Goal: Task Accomplishment & Management: Use online tool/utility

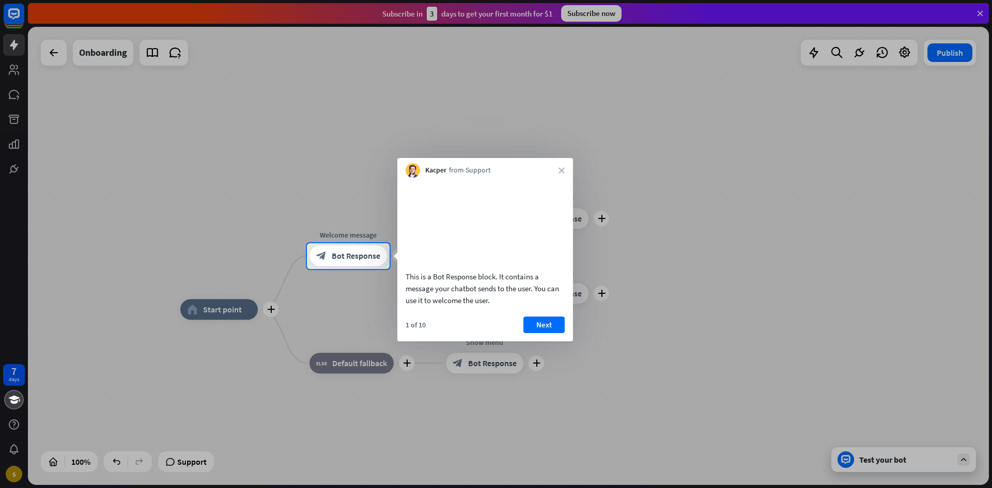
drag, startPoint x: 152, startPoint y: 168, endPoint x: 177, endPoint y: 155, distance: 27.7
click at [159, 163] on div at bounding box center [496, 121] width 992 height 243
click at [534, 333] on button "Next" at bounding box center [543, 325] width 41 height 17
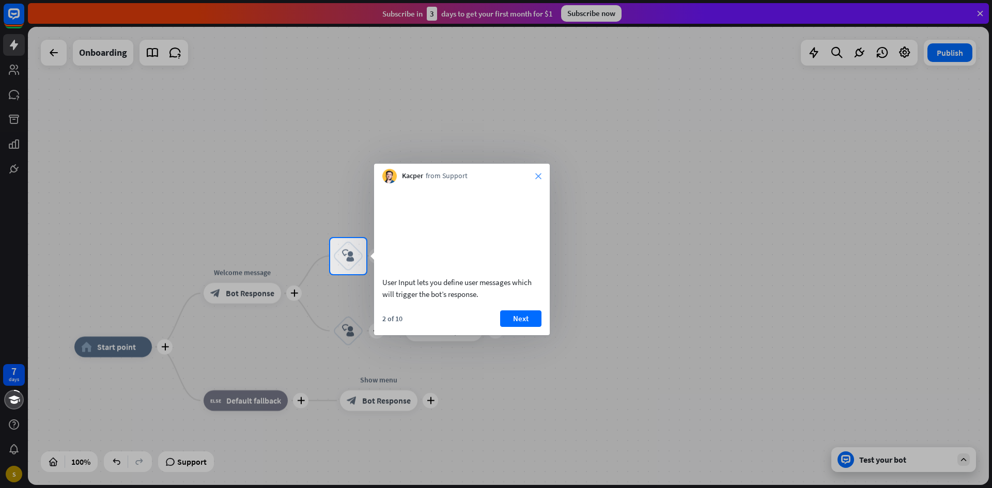
click at [539, 178] on icon "close" at bounding box center [538, 176] width 6 height 6
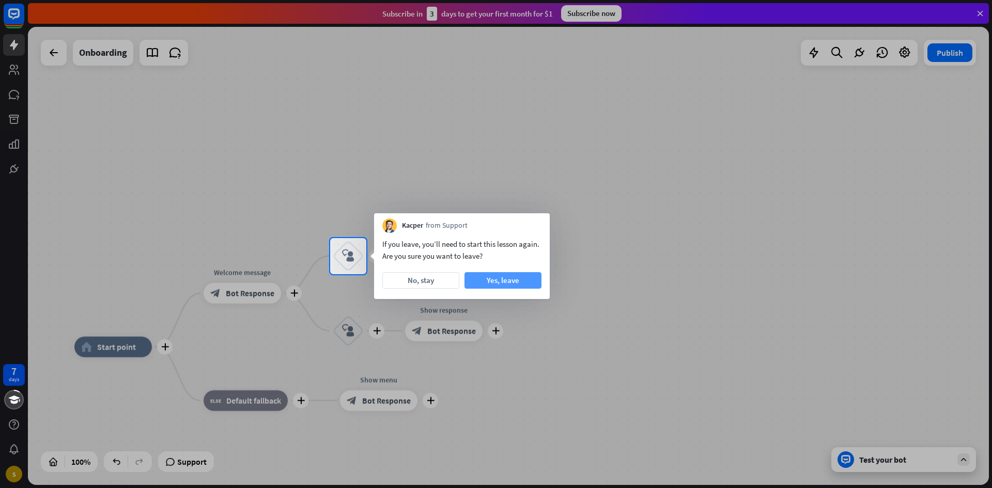
click at [507, 283] on button "Yes, leave" at bounding box center [502, 280] width 77 height 17
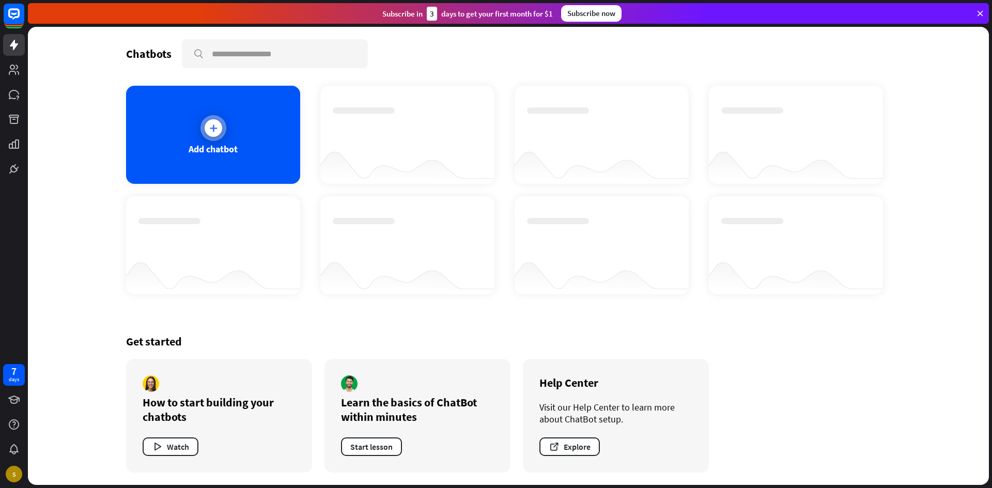
click at [238, 153] on div "Add chatbot" at bounding box center [213, 135] width 174 height 98
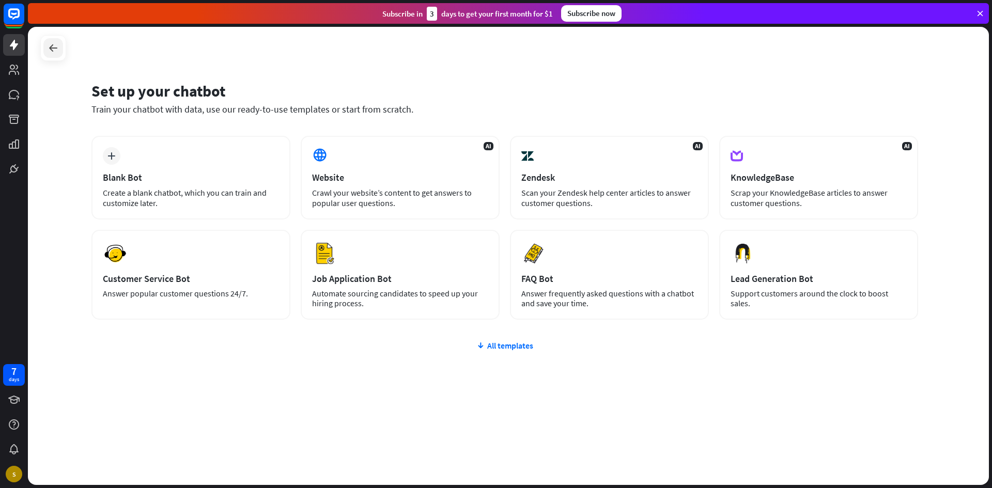
click at [52, 57] on div at bounding box center [53, 48] width 20 height 20
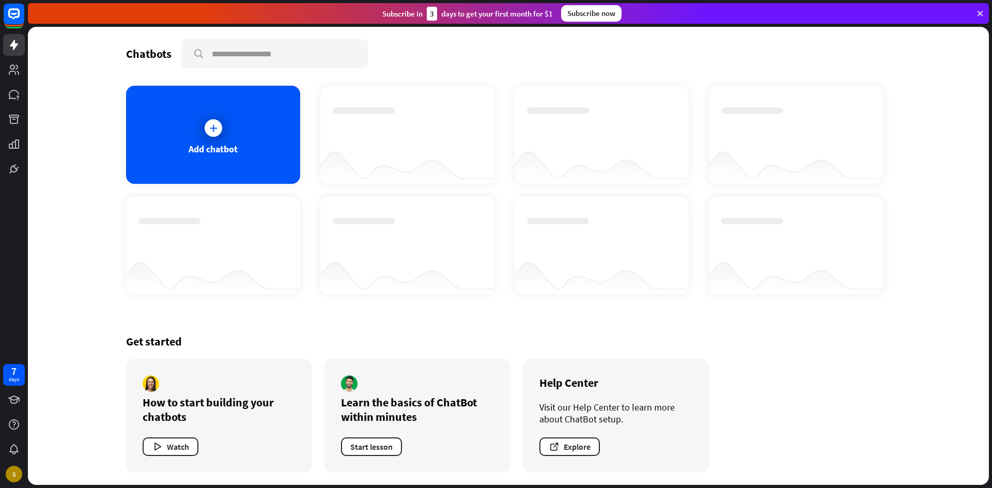
click at [83, 347] on div "Chatbots search Add chatbot Get started How to start building your chatbots Wat…" at bounding box center [508, 256] width 961 height 458
click at [242, 147] on div "Add chatbot" at bounding box center [213, 135] width 174 height 98
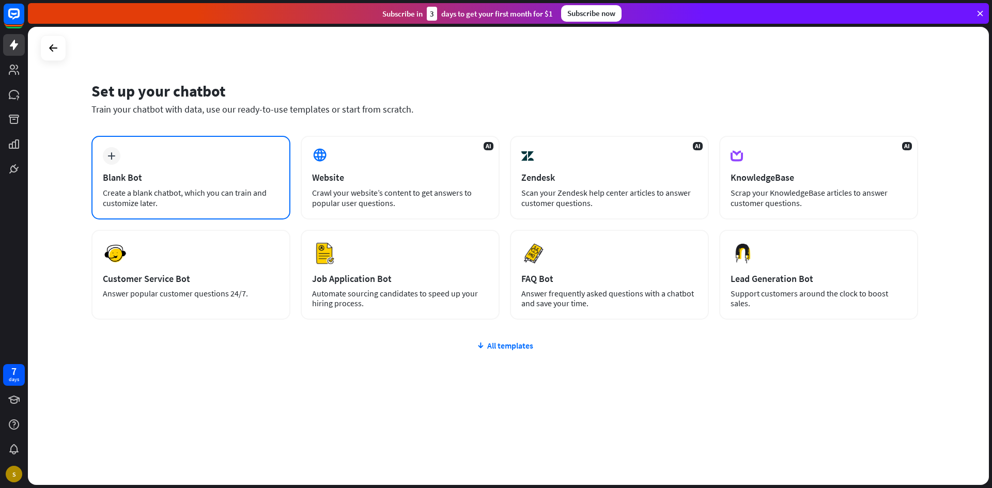
click at [137, 180] on div "Blank Bot" at bounding box center [191, 177] width 176 height 12
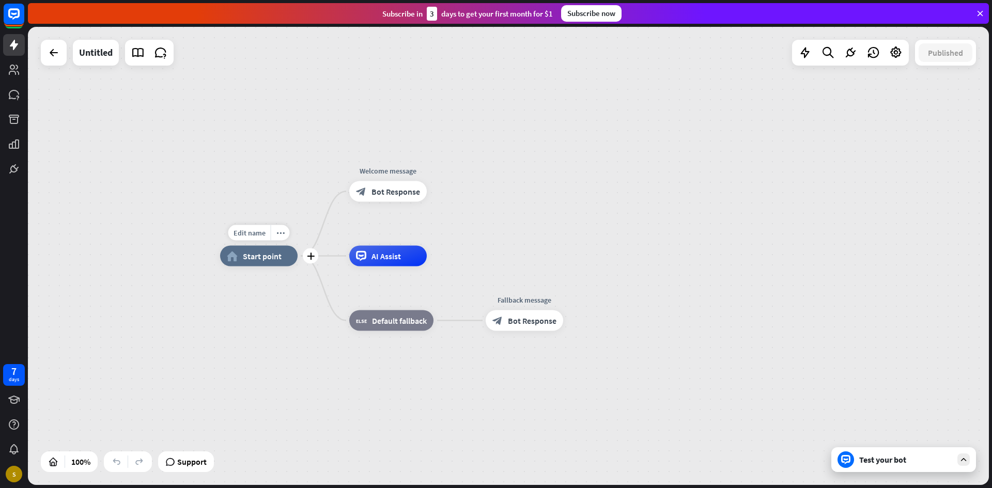
click at [279, 260] on span "Start point" at bounding box center [262, 256] width 39 height 10
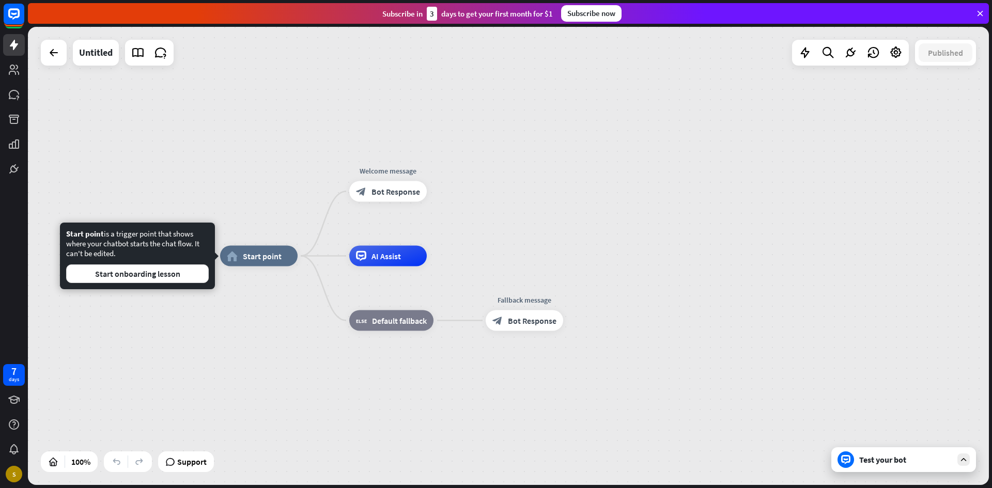
click at [298, 186] on div "Edit name more_horiz home_2 Start point Welcome message block_bot_response Bot …" at bounding box center [508, 256] width 961 height 458
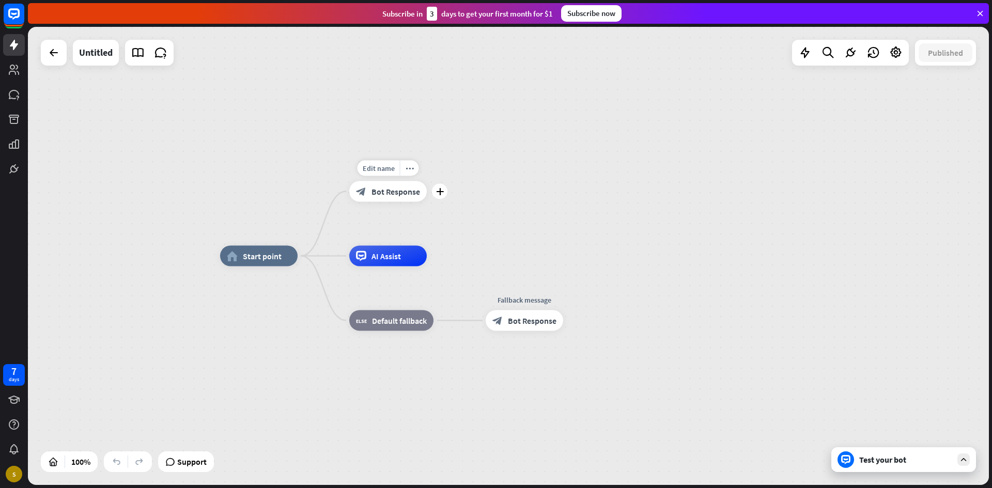
click at [410, 193] on span "Bot Response" at bounding box center [395, 191] width 49 height 10
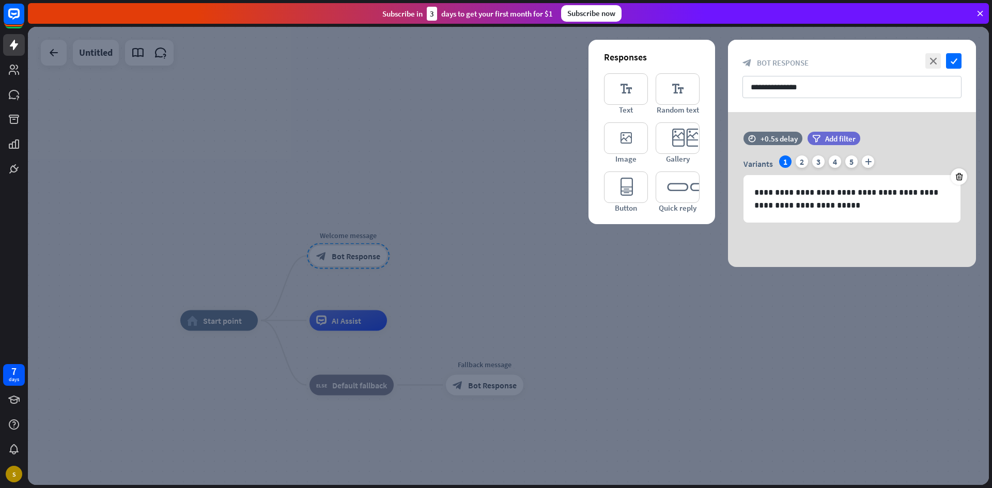
click at [227, 115] on div at bounding box center [508, 256] width 961 height 458
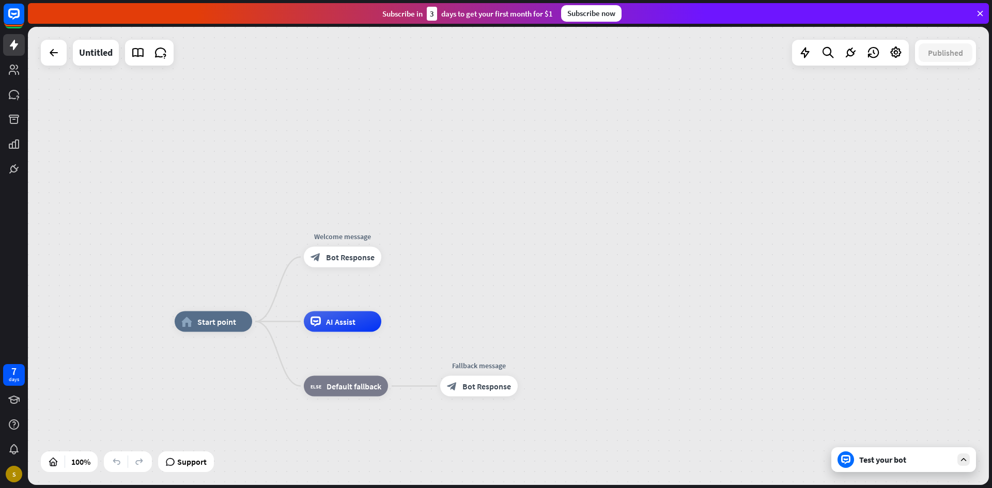
drag, startPoint x: 576, startPoint y: 298, endPoint x: 570, endPoint y: 299, distance: 5.8
click at [570, 299] on div "home_2 Start point Welcome message block_bot_response Bot Response AI Assist bl…" at bounding box center [508, 256] width 961 height 458
drag, startPoint x: 239, startPoint y: 323, endPoint x: 241, endPoint y: 288, distance: 34.7
click at [241, 288] on div "Edit name more_horiz home_2 Start point Welcome message block_bot_response Bot …" at bounding box center [508, 256] width 961 height 458
drag, startPoint x: 263, startPoint y: 323, endPoint x: 278, endPoint y: 266, distance: 59.3
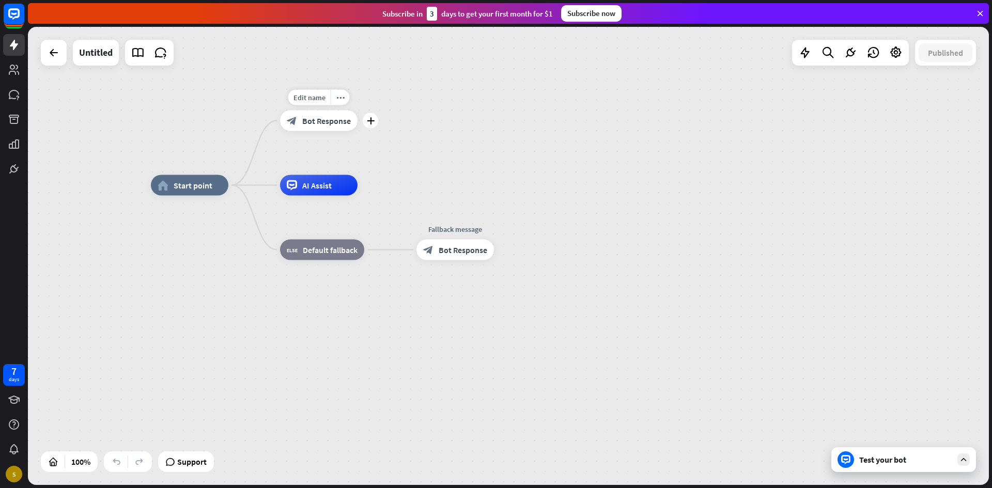
drag, startPoint x: 297, startPoint y: 263, endPoint x: 271, endPoint y: 139, distance: 126.1
click at [280, 131] on div "Edit name more_horiz plus block_bot_response Bot Response" at bounding box center [318, 121] width 77 height 21
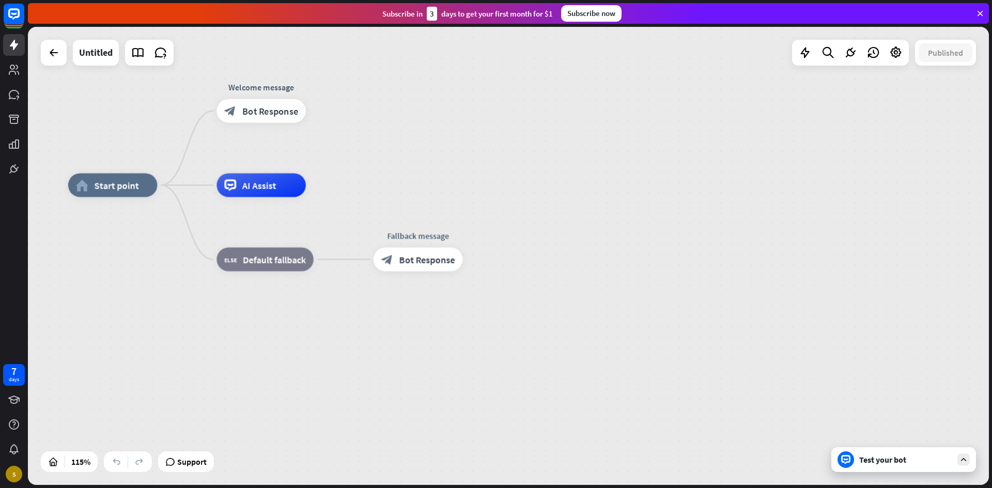
click at [654, 284] on div "home_2 Start point Welcome message block_bot_response Bot Response AI Assist bl…" at bounding box center [620, 448] width 1105 height 527
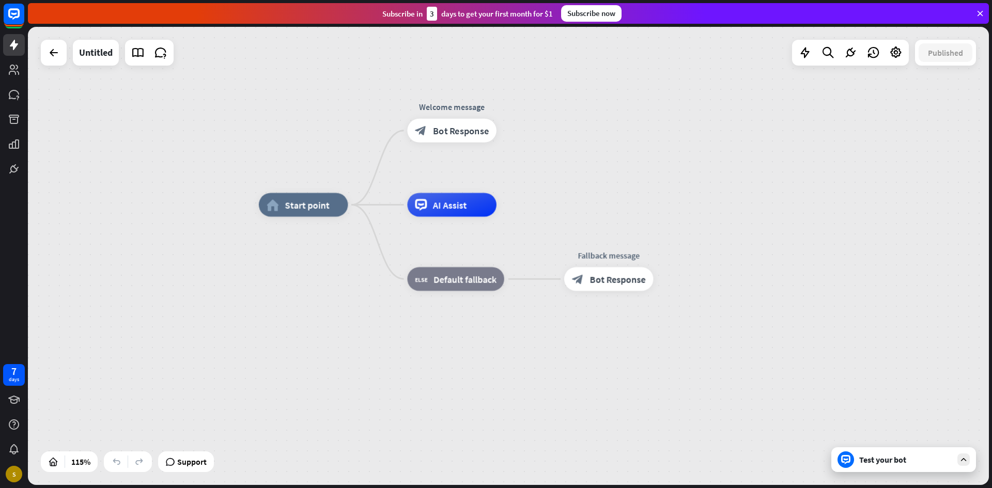
drag, startPoint x: 661, startPoint y: 316, endPoint x: 849, endPoint y: 333, distance: 188.8
click at [850, 334] on div "home_2 Start point Welcome message block_bot_response Bot Response AI Assist bl…" at bounding box center [811, 468] width 1105 height 527
click at [866, 463] on div "Test your bot" at bounding box center [905, 460] width 93 height 10
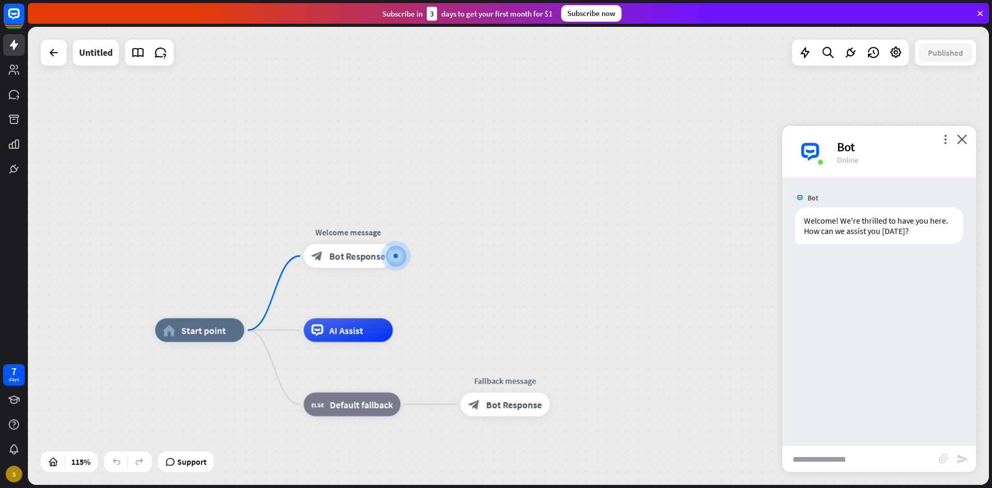
click at [827, 446] on div "block_attachment send" at bounding box center [879, 459] width 194 height 26
click at [824, 457] on input "text" at bounding box center [860, 459] width 157 height 26
type input "****"
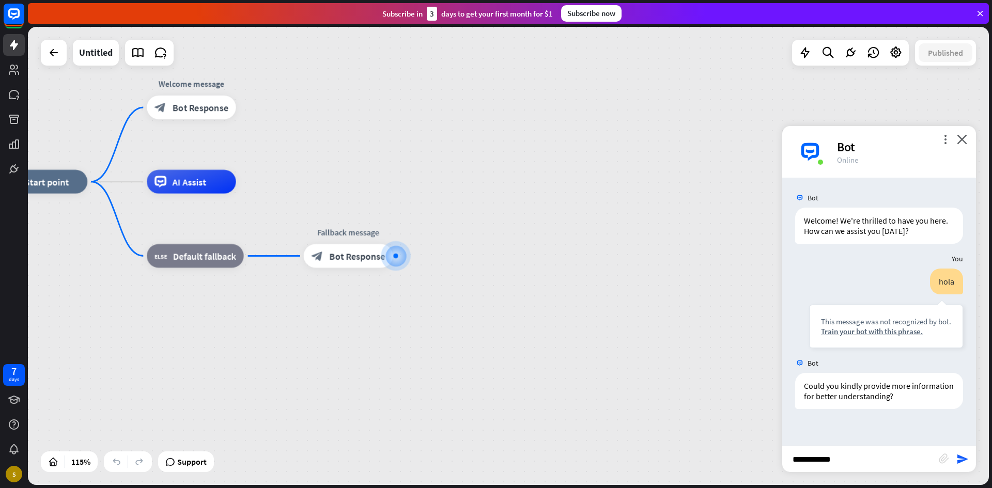
type input "**********"
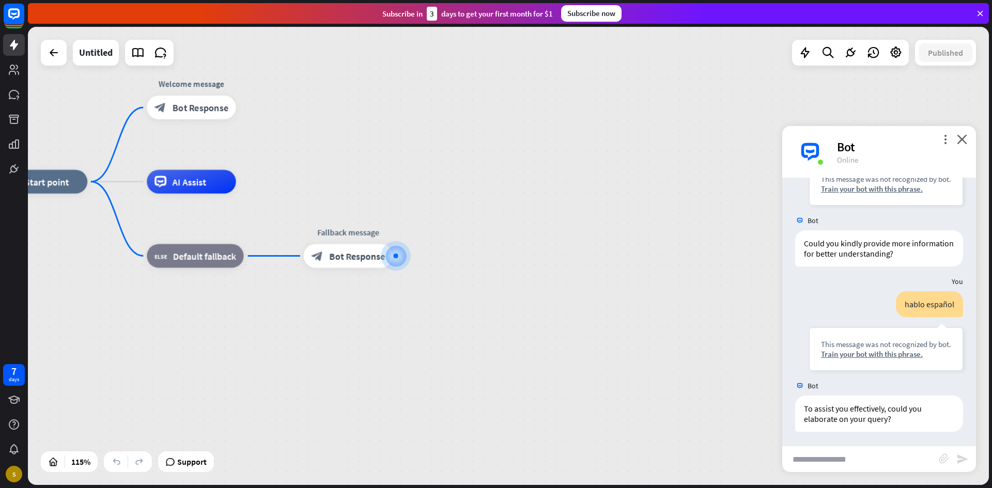
scroll to position [144, 0]
click at [961, 147] on div "Bot" at bounding box center [900, 147] width 127 height 16
click at [960, 141] on icon "close" at bounding box center [962, 139] width 10 height 10
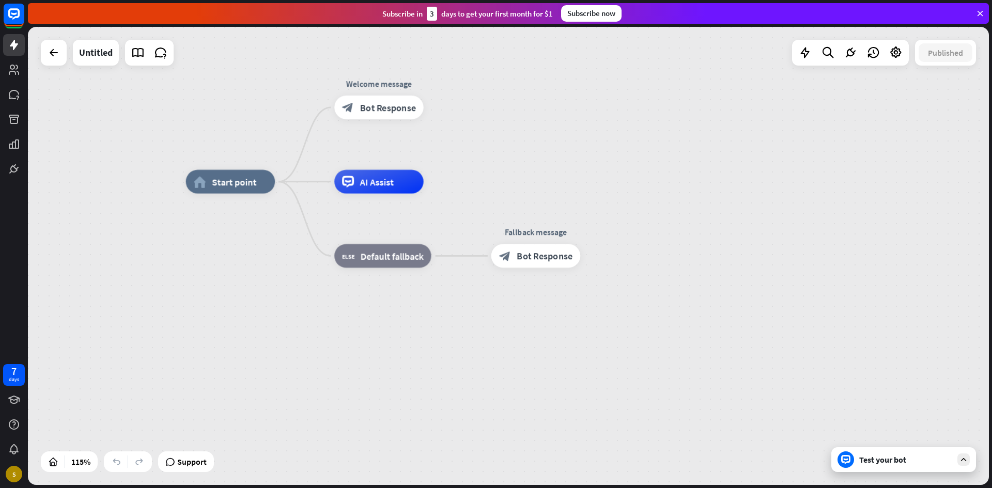
drag, startPoint x: 394, startPoint y: 215, endPoint x: 581, endPoint y: 215, distance: 187.5
click at [581, 215] on div "home_2 Start point Welcome message block_bot_response Bot Response AI Assist bl…" at bounding box center [738, 445] width 1105 height 527
click at [442, 110] on icon "plus" at bounding box center [438, 107] width 9 height 8
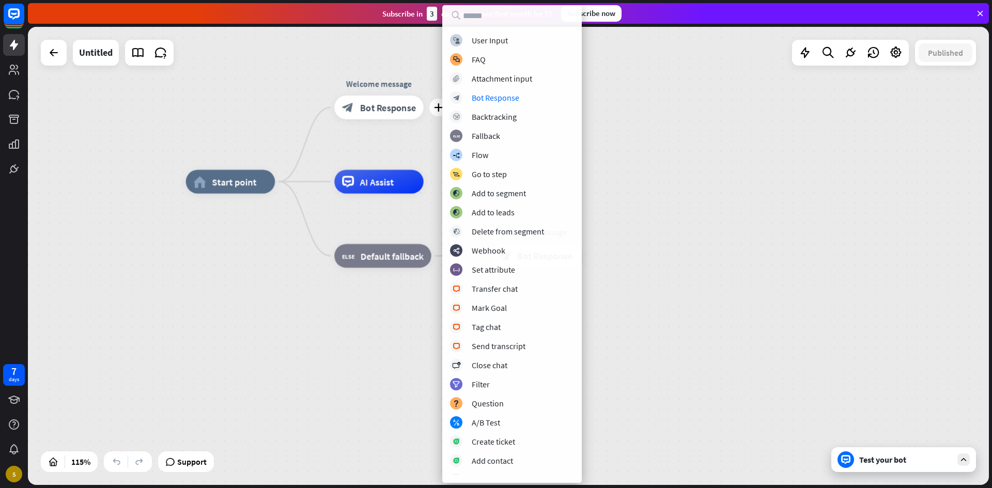
click at [493, 104] on div "block_user_input User Input block_faq FAQ block_attachment Attachment input blo…" at bounding box center [511, 254] width 139 height 441
click at [497, 99] on div "Bot Response" at bounding box center [496, 97] width 48 height 10
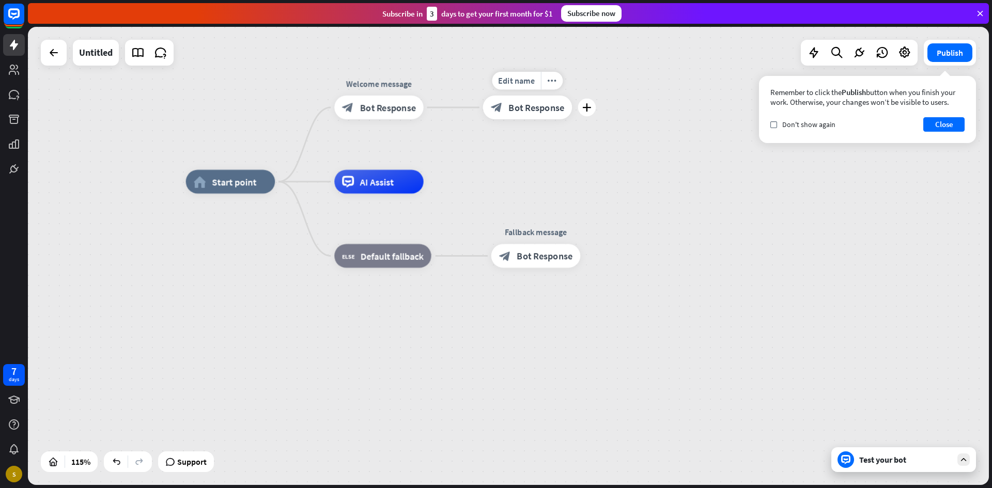
click at [521, 108] on span "Bot Response" at bounding box center [536, 108] width 56 height 12
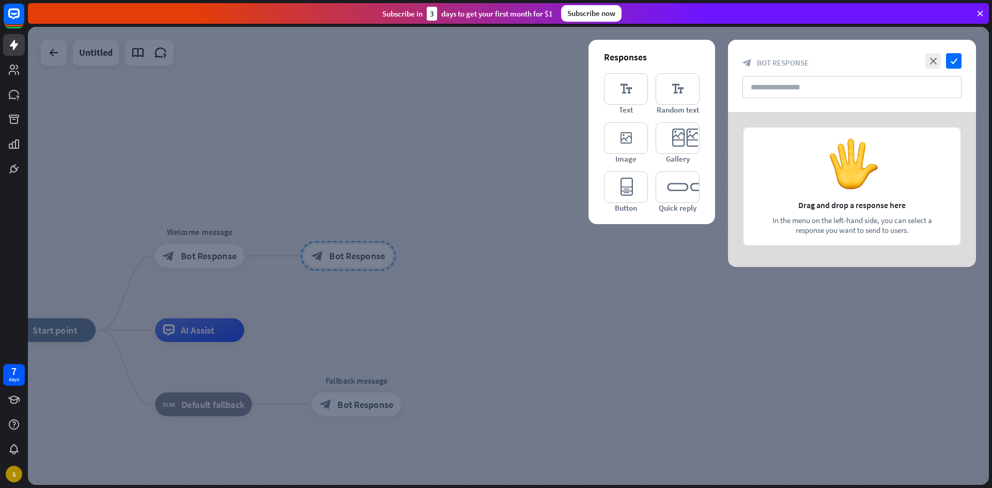
click at [983, 6] on div "Subscribe [DATE] to get your first month for $1 Subscribe now" at bounding box center [508, 13] width 961 height 21
click at [878, 92] on input "text" at bounding box center [851, 87] width 219 height 22
type input "*"
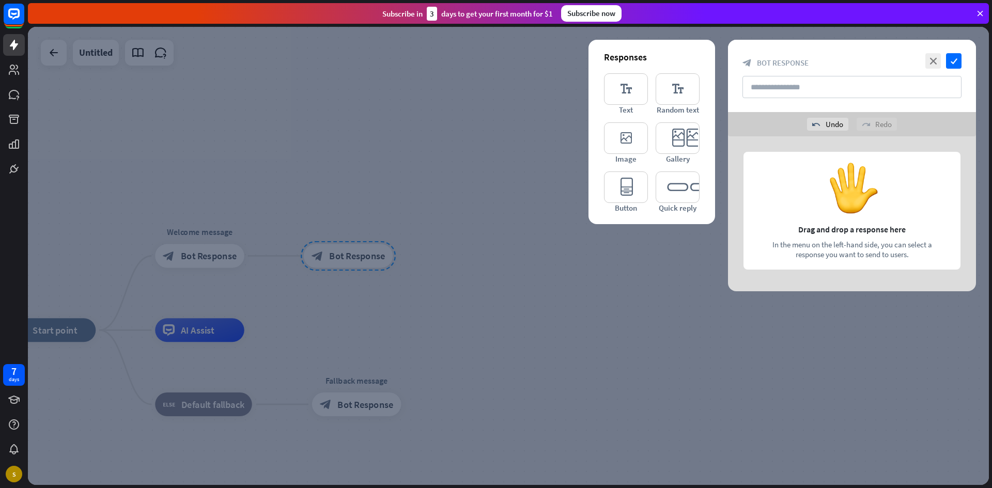
click at [393, 147] on div at bounding box center [508, 256] width 961 height 458
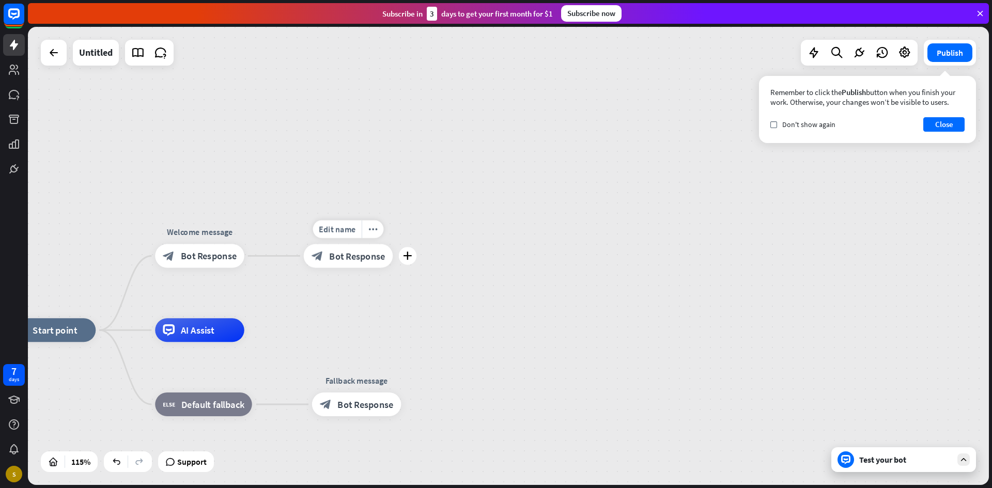
click at [354, 251] on span "Bot Response" at bounding box center [357, 256] width 56 height 12
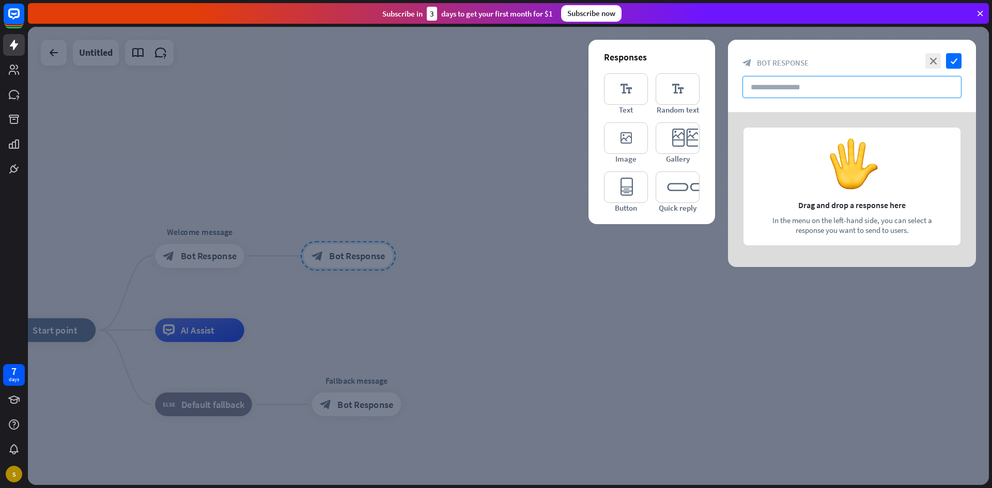
drag, startPoint x: 763, startPoint y: 84, endPoint x: 758, endPoint y: 81, distance: 5.6
click at [760, 82] on input "text" at bounding box center [851, 87] width 219 height 22
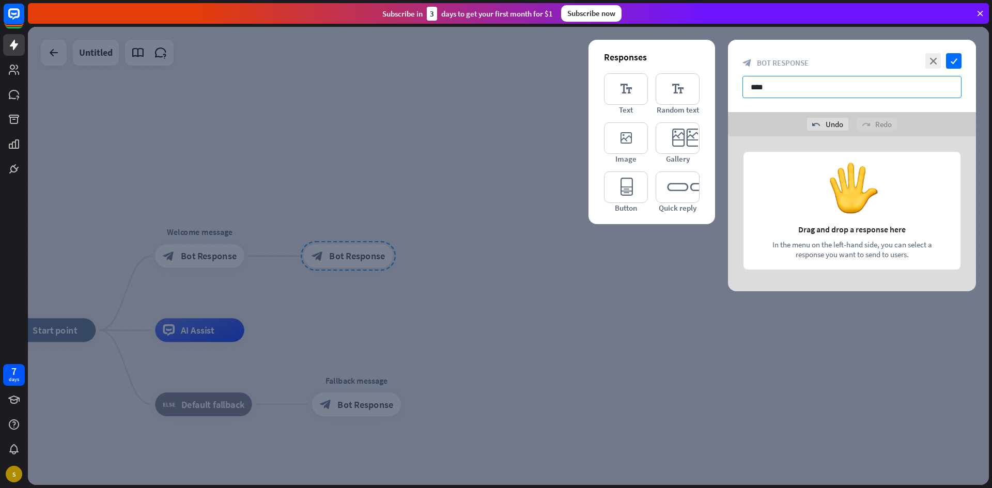
type input "****"
click at [948, 61] on icon "check" at bounding box center [953, 60] width 15 height 15
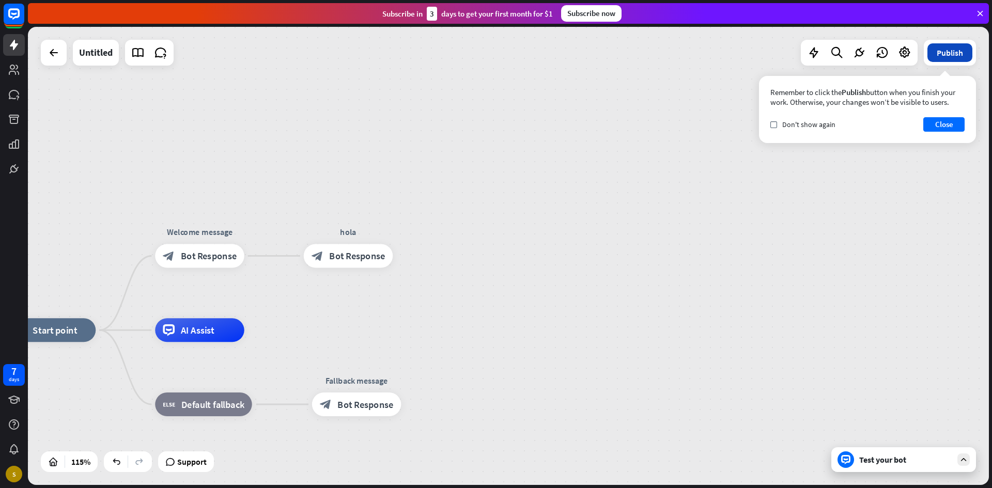
click at [946, 55] on button "Publish" at bounding box center [949, 52] width 45 height 19
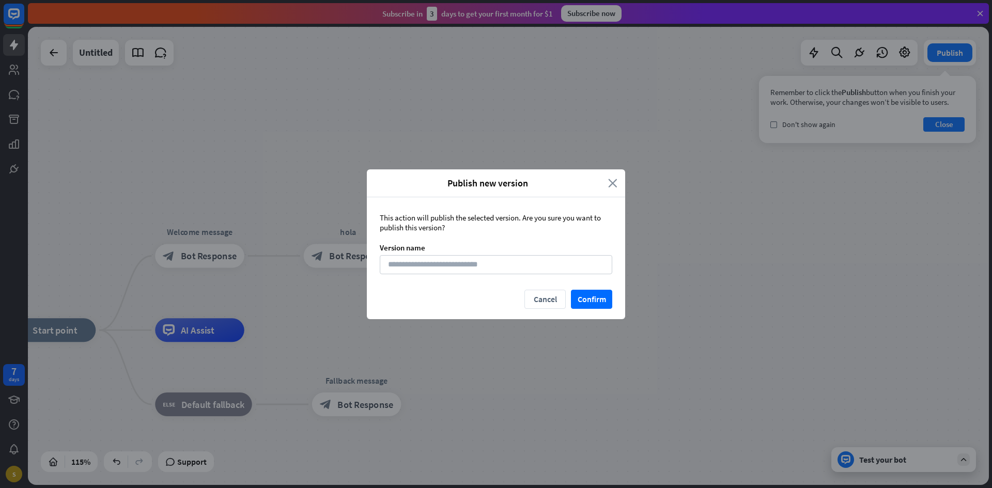
click at [615, 182] on icon "close" at bounding box center [612, 183] width 9 height 12
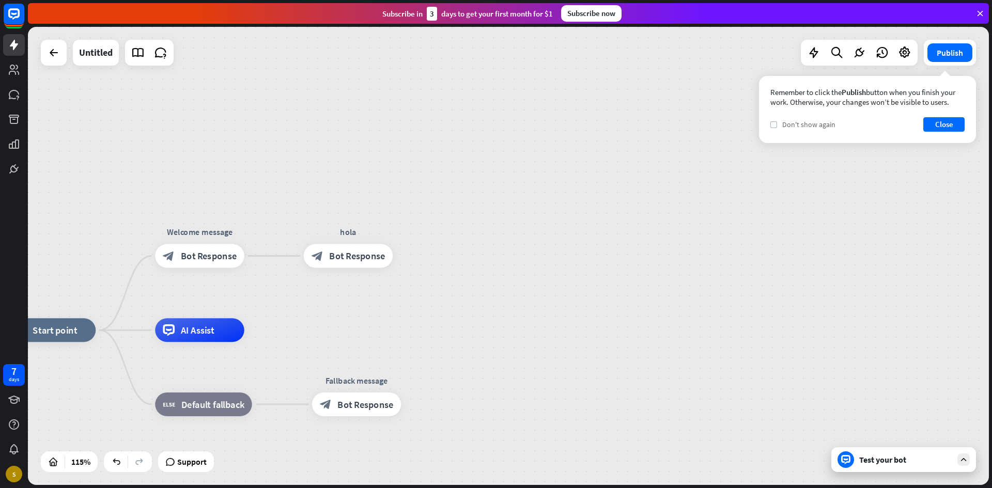
click at [773, 125] on icon "check" at bounding box center [773, 124] width 5 height 5
click at [943, 124] on button "Close" at bounding box center [943, 124] width 41 height 14
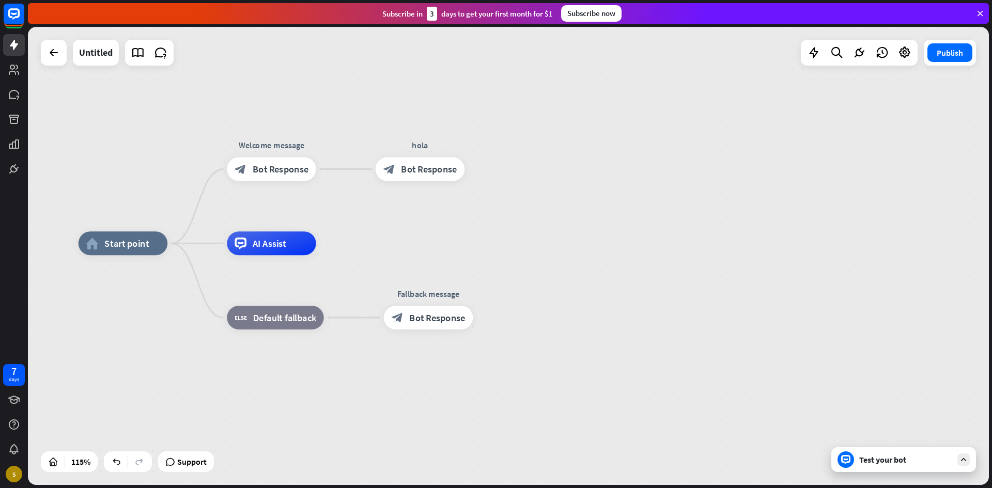
drag, startPoint x: 370, startPoint y: 199, endPoint x: 434, endPoint y: 134, distance: 91.0
click at [434, 133] on div "home_2 Start point Welcome message block_bot_response Bot Response hola block_b…" at bounding box center [508, 256] width 961 height 458
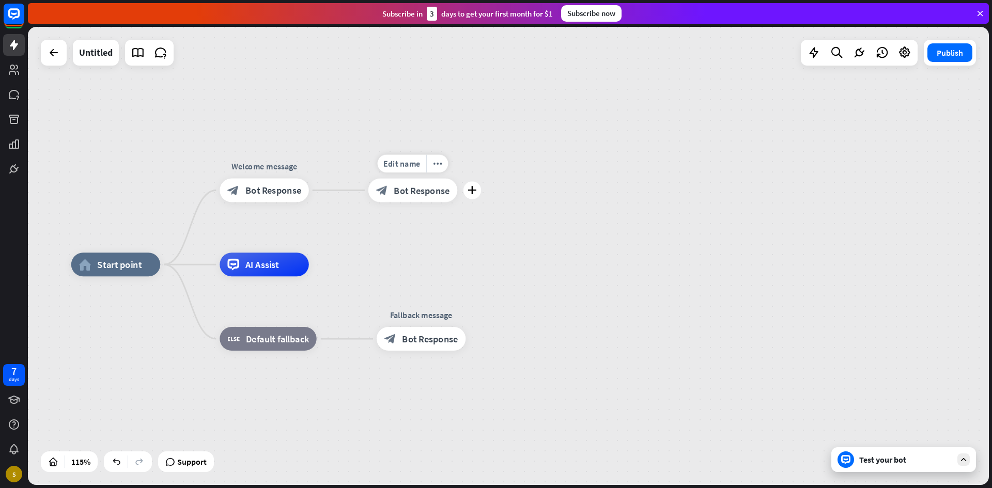
click at [422, 191] on span "Bot Response" at bounding box center [422, 190] width 56 height 12
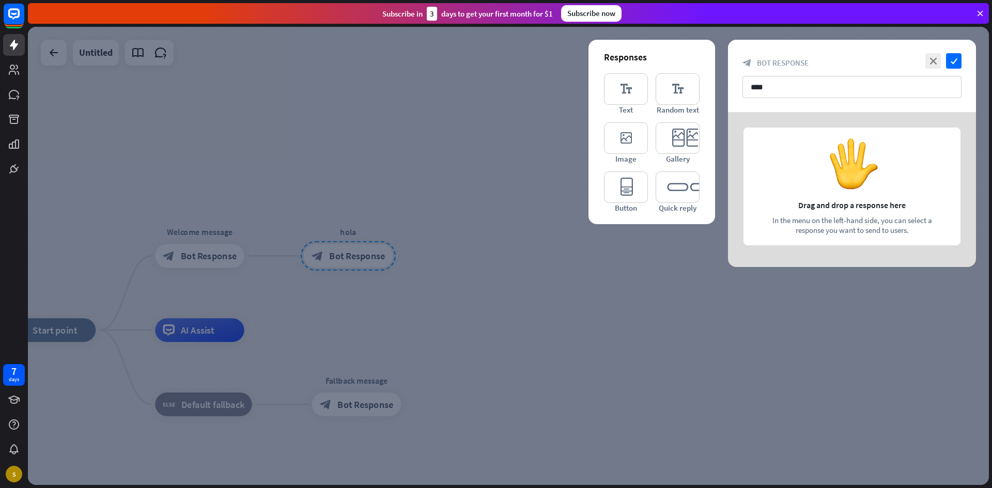
click at [428, 188] on div at bounding box center [508, 256] width 961 height 458
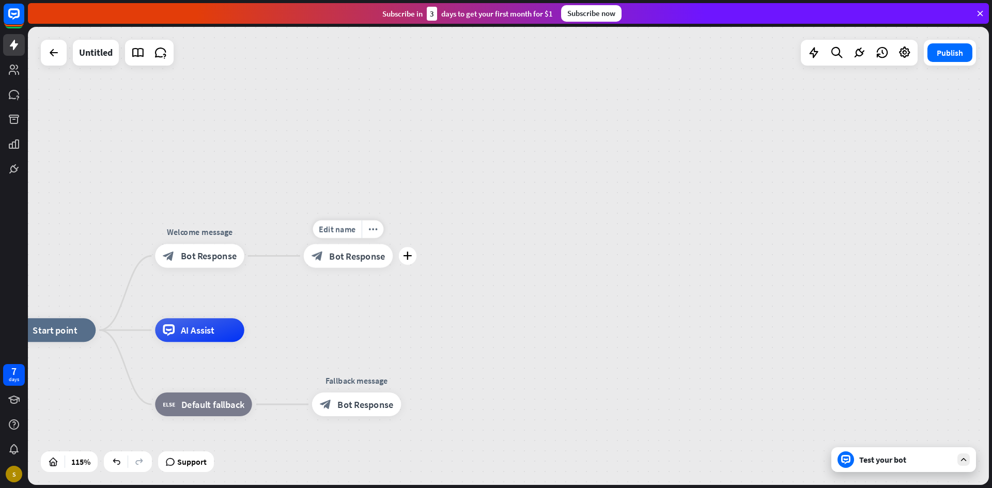
click at [366, 268] on div "Edit name more_horiz plus hola block_bot_response Bot Response" at bounding box center [348, 256] width 89 height 24
click at [371, 256] on span "Bot Response" at bounding box center [357, 256] width 56 height 12
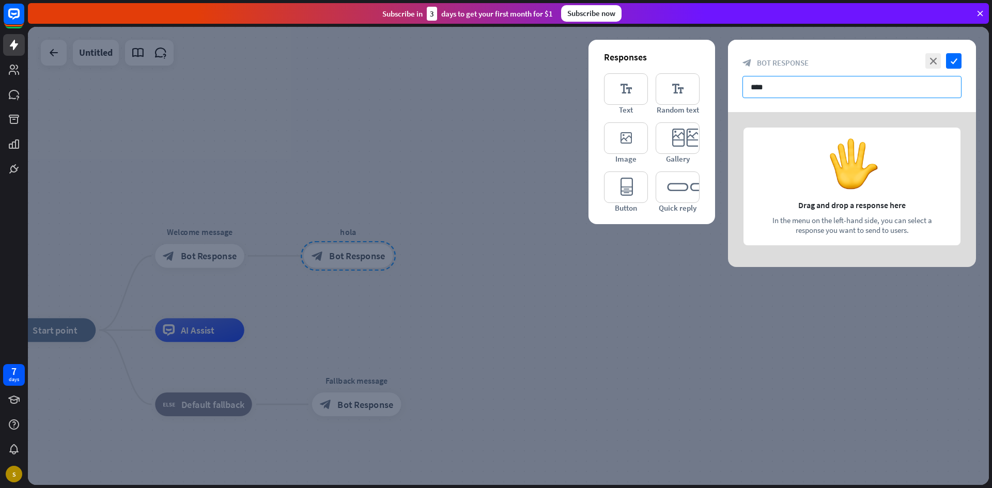
click at [788, 91] on input "****" at bounding box center [851, 87] width 219 height 22
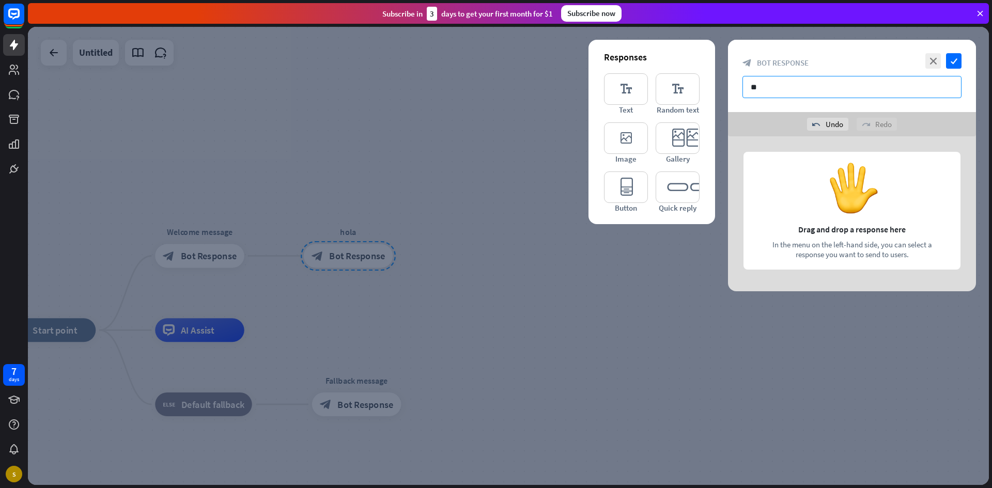
type input "*"
click at [956, 60] on icon "check" at bounding box center [953, 60] width 15 height 15
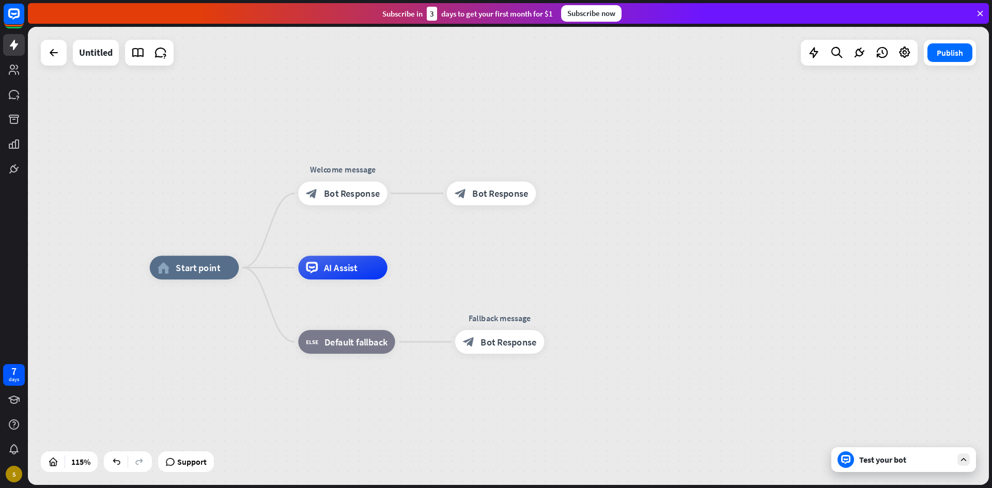
drag, startPoint x: 392, startPoint y: 302, endPoint x: 535, endPoint y: 236, distance: 157.6
click at [535, 239] on div "home_2 Start point Welcome message block_bot_response Bot Response block_bot_re…" at bounding box center [508, 256] width 961 height 458
click at [550, 196] on icon "plus" at bounding box center [550, 193] width 9 height 8
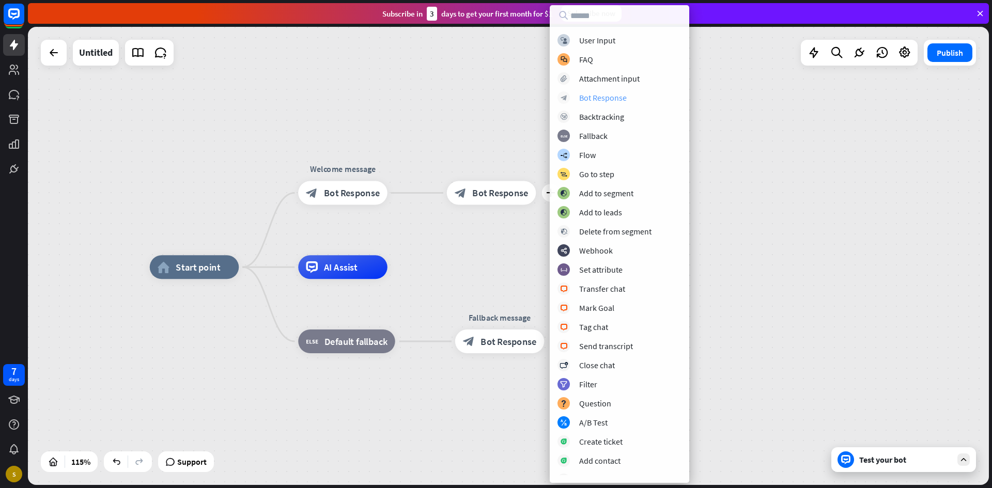
click at [561, 102] on div "block_bot_response" at bounding box center [563, 97] width 12 height 12
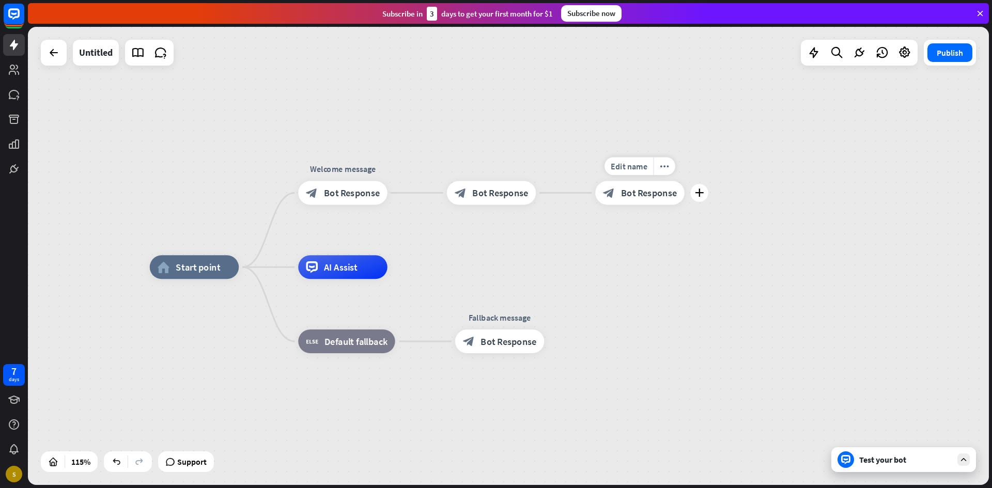
click at [619, 195] on div "block_bot_response Bot Response" at bounding box center [639, 193] width 89 height 24
